Goal: Find specific page/section

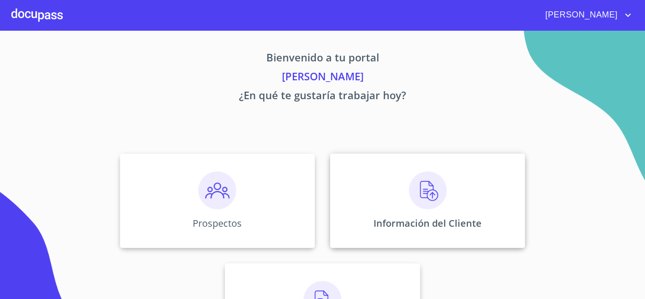
click at [433, 195] on img at bounding box center [428, 190] width 38 height 38
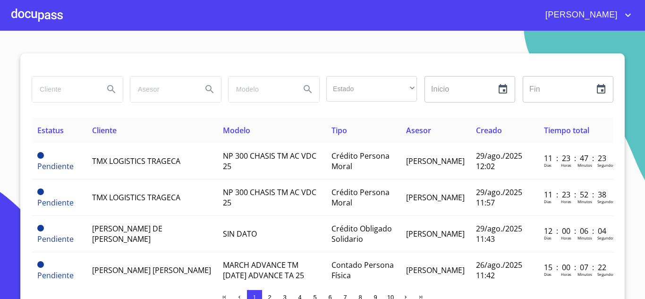
click at [55, 85] on input "search" at bounding box center [64, 90] width 64 height 26
type input "[PERSON_NAME] [PERSON_NAME]"
click at [106, 88] on icon "Search" at bounding box center [111, 89] width 11 height 11
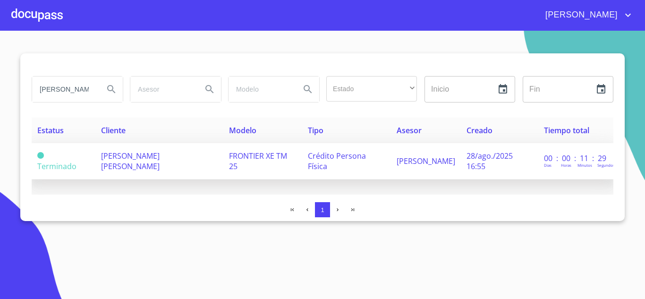
click at [138, 164] on td "[PERSON_NAME] [PERSON_NAME]" at bounding box center [159, 161] width 128 height 36
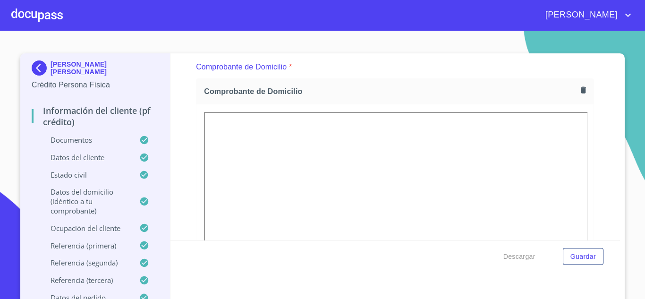
scroll to position [519, 0]
